Goal: Transaction & Acquisition: Download file/media

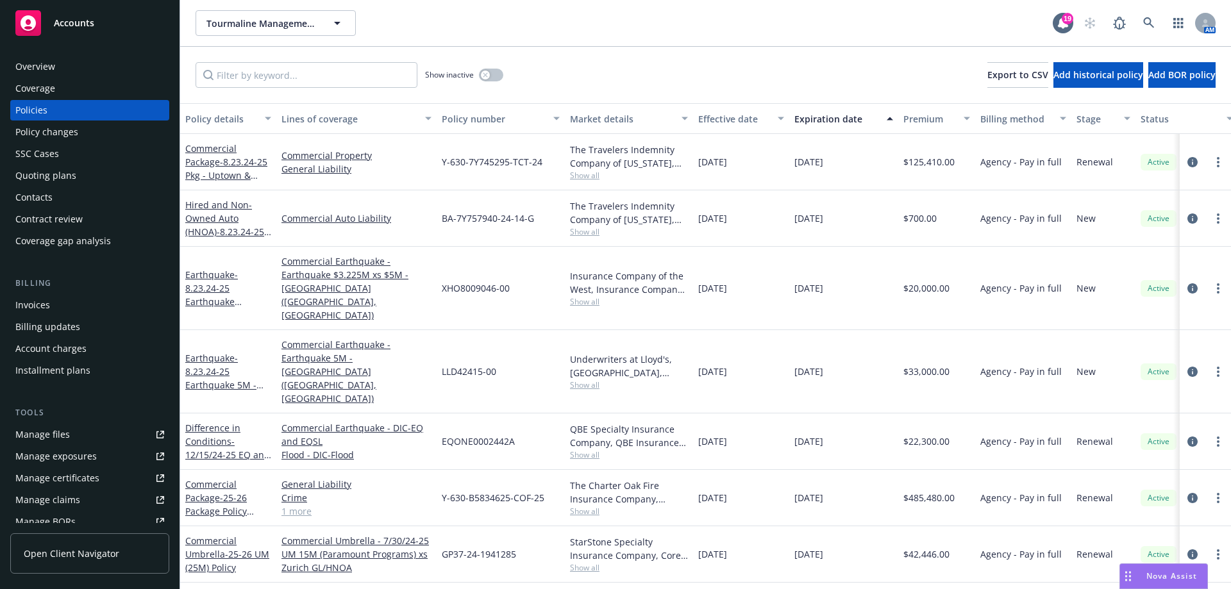
click at [73, 19] on span "Accounts" at bounding box center [74, 23] width 40 height 10
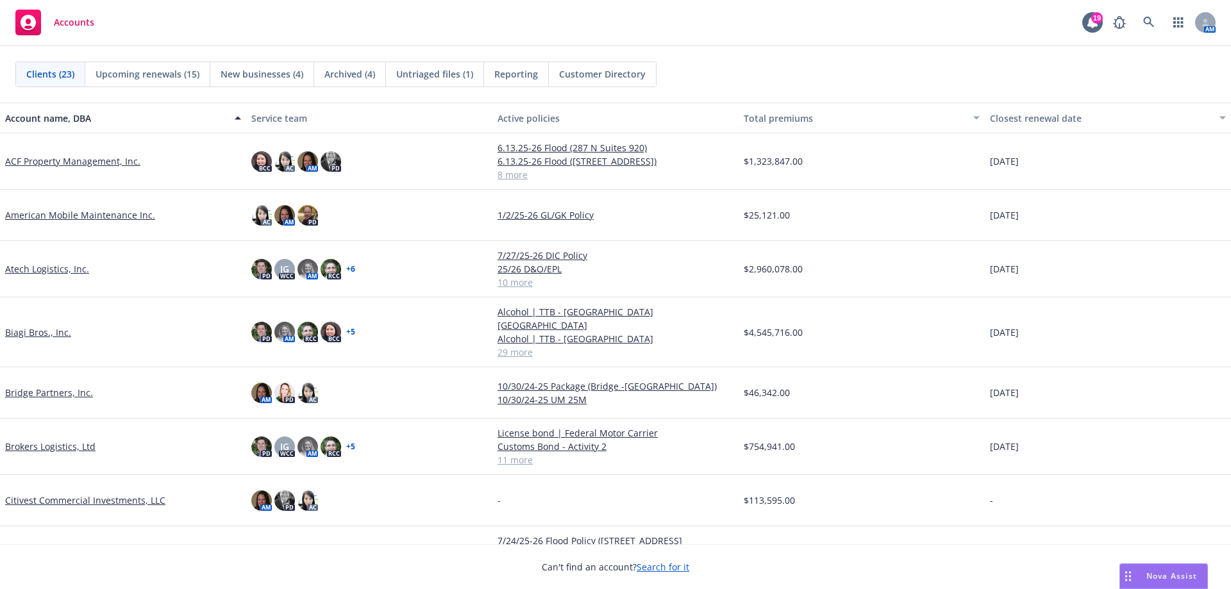
click at [56, 386] on link "Bridge Partners, Inc." at bounding box center [49, 392] width 88 height 13
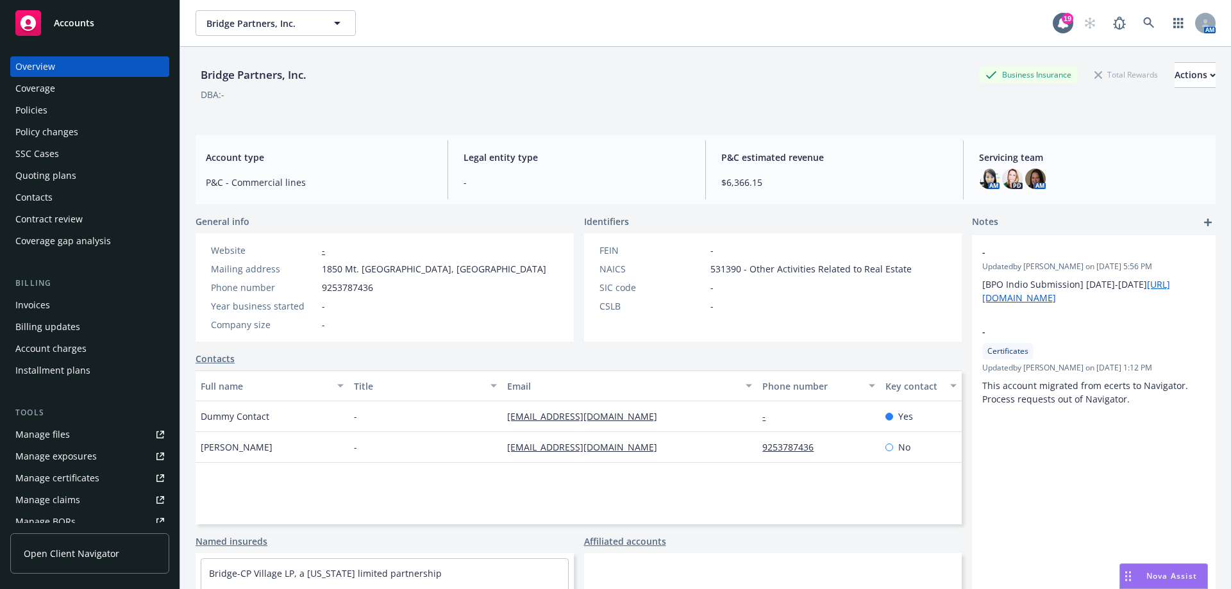
click at [71, 431] on link "Manage files" at bounding box center [89, 434] width 159 height 21
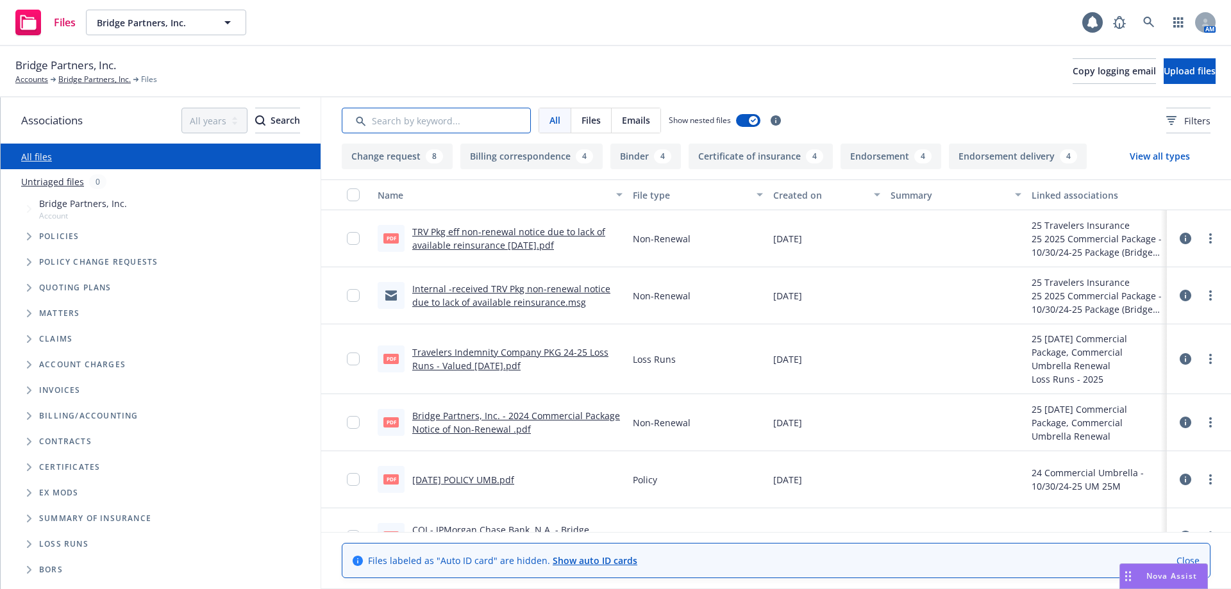
click at [426, 122] on input "Search by keyword..." at bounding box center [436, 121] width 189 height 26
click at [352, 358] on input "checkbox" at bounding box center [353, 359] width 13 height 13
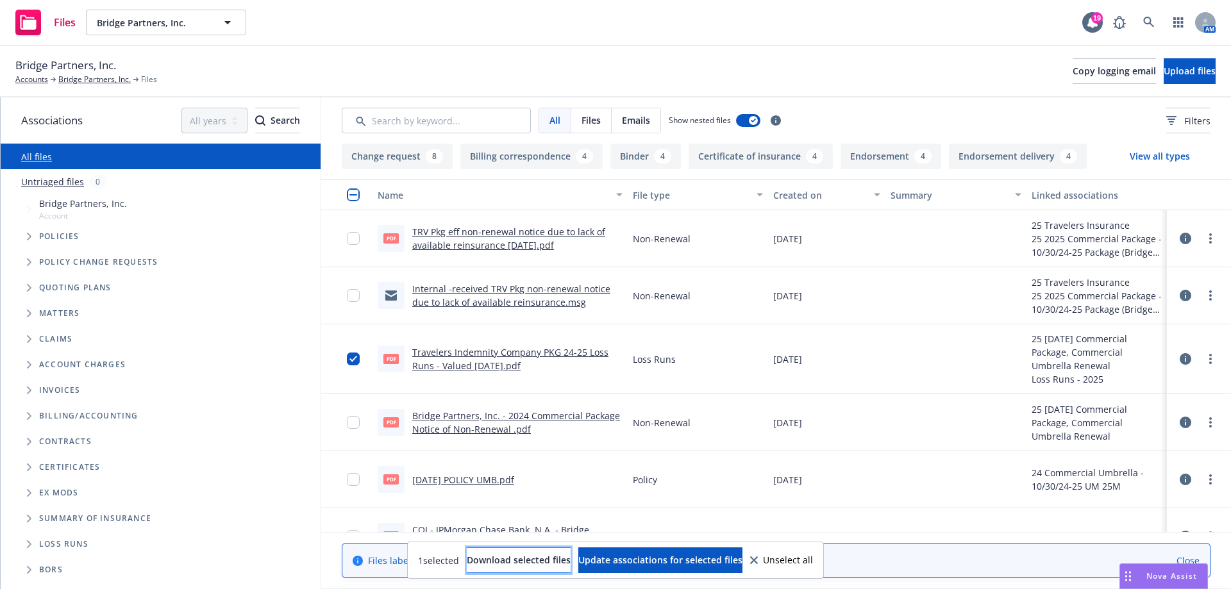
click at [532, 561] on span "Download selected files" at bounding box center [519, 560] width 104 height 12
